Goal: Information Seeking & Learning: Find specific fact

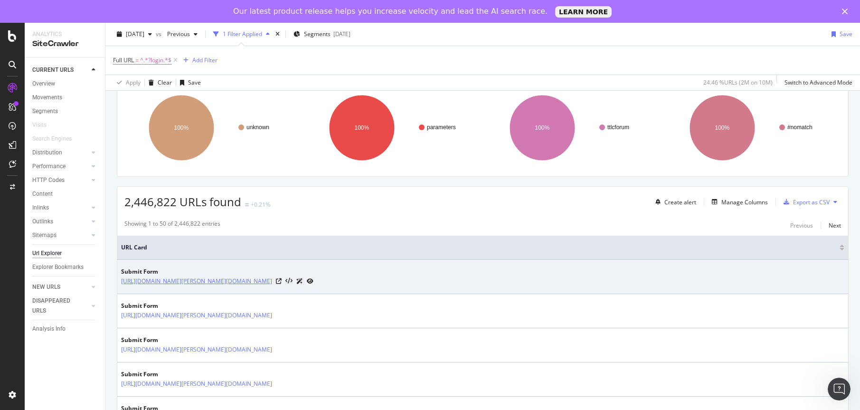
scroll to position [95, 0]
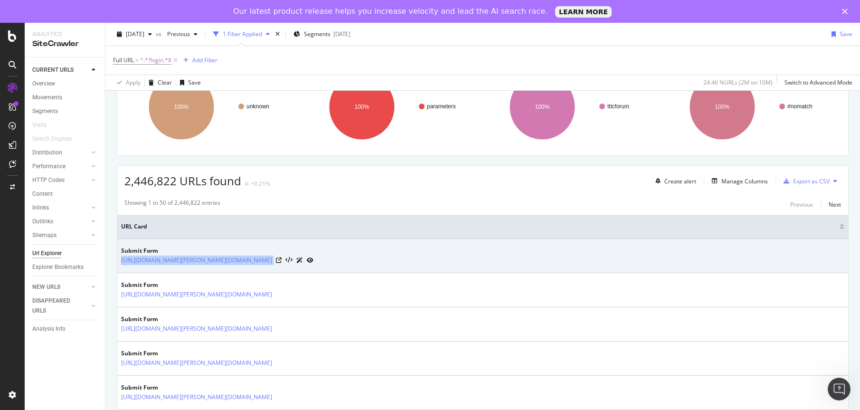
drag, startPoint x: 608, startPoint y: 259, endPoint x: 120, endPoint y: 260, distance: 487.4
click at [120, 260] on td "Submit Form [URL][DOMAIN_NAME][PERSON_NAME][DOMAIN_NAME]" at bounding box center [482, 256] width 731 height 34
copy tbody "[URL][DOMAIN_NAME][PERSON_NAME][DOMAIN_NAME]"
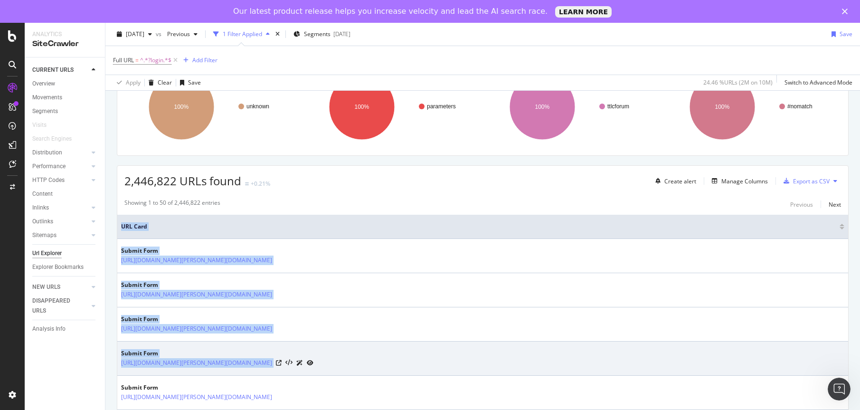
drag, startPoint x: 114, startPoint y: 296, endPoint x: 560, endPoint y: 371, distance: 452.3
copy table "URL Card Submit Form [URL][DOMAIN_NAME][PERSON_NAME][DOMAIN_NAME] Submit Form […"
